Goal: Browse casually

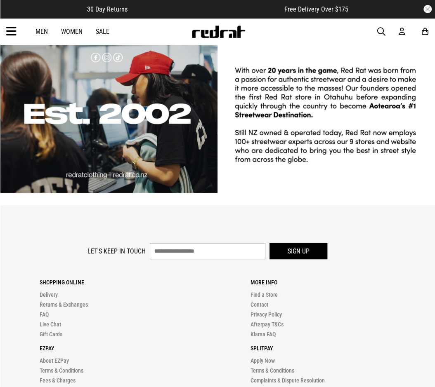
scroll to position [1456, 0]
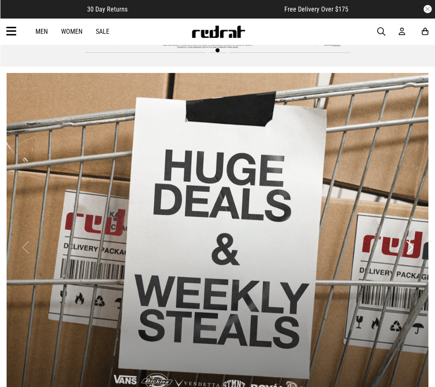
scroll to position [1720, 0]
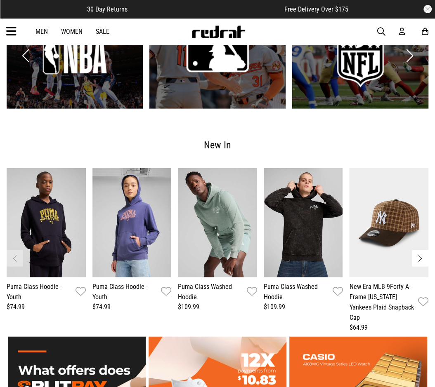
scroll to position [948, 0]
